Goal: Task Accomplishment & Management: Manage account settings

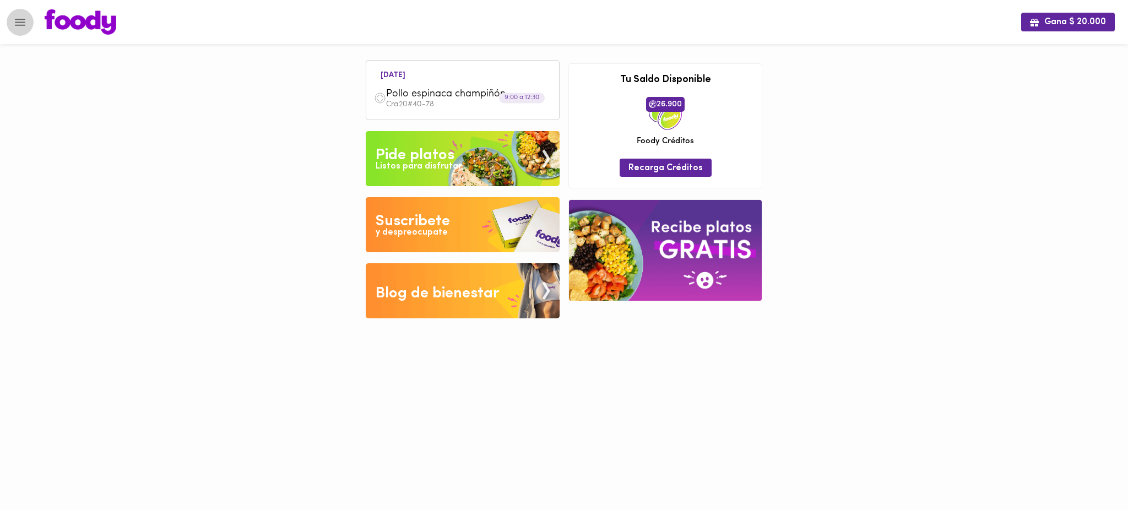
click at [21, 23] on icon "Menu" at bounding box center [20, 22] width 14 height 14
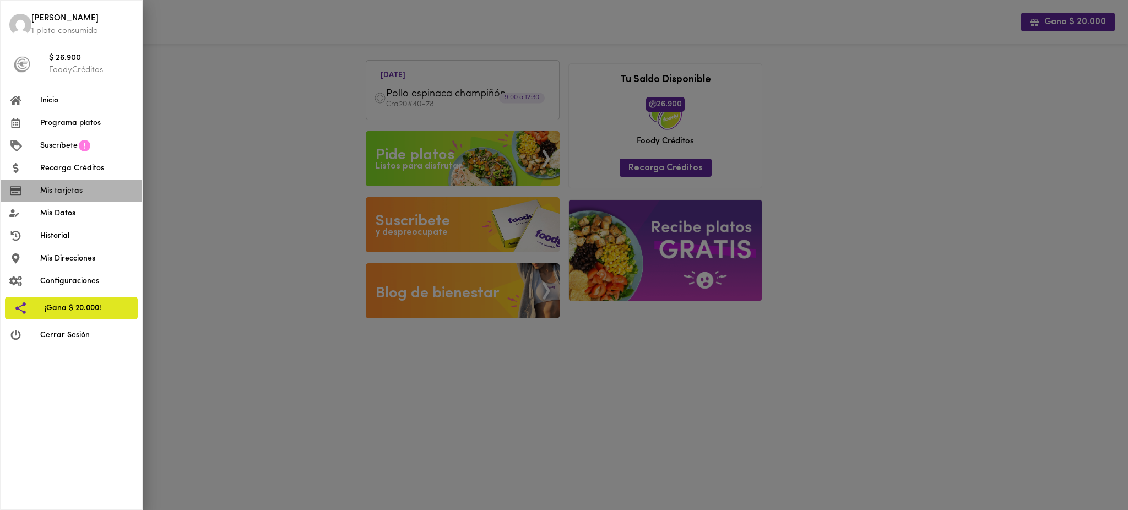
click at [80, 191] on span "Mis tarjetas" at bounding box center [86, 191] width 93 height 12
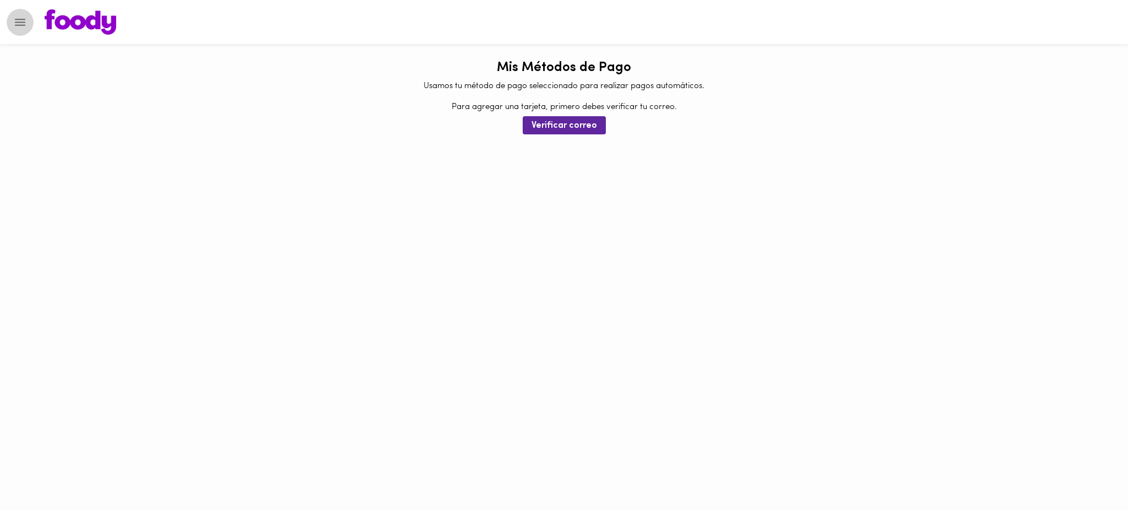
click at [15, 21] on icon "Menu" at bounding box center [20, 22] width 14 height 14
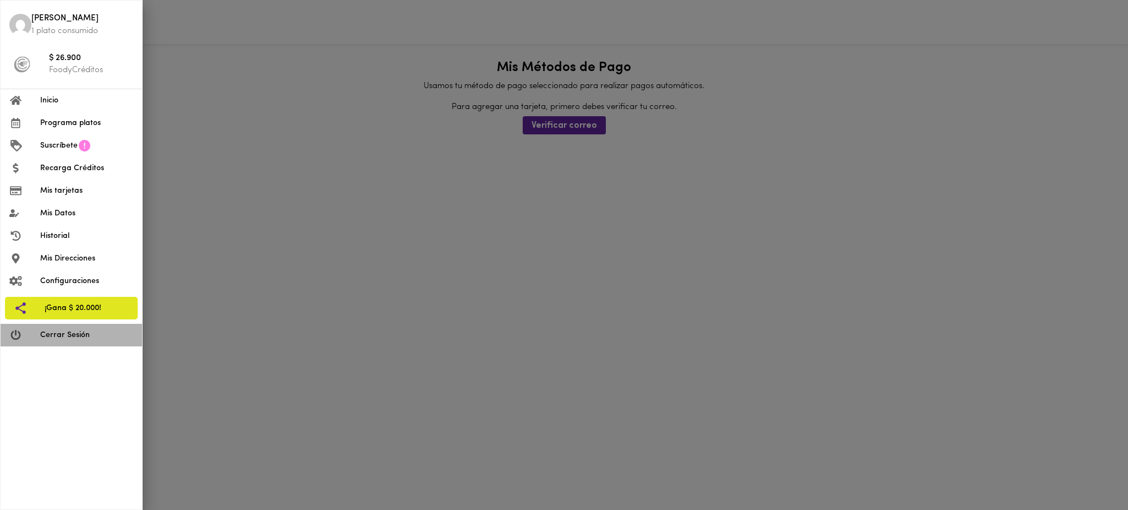
click at [83, 332] on span "Cerrar Sesión" at bounding box center [86, 335] width 93 height 12
